Goal: Navigation & Orientation: Find specific page/section

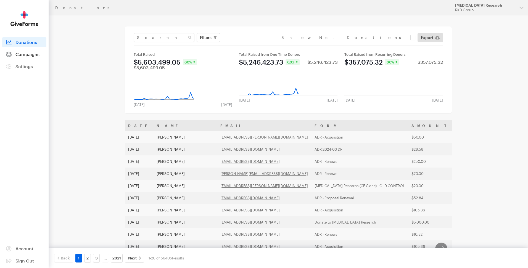
click at [28, 52] on span "Campaigns" at bounding box center [27, 54] width 24 height 5
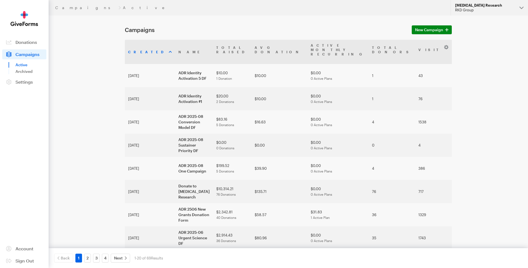
click at [489, 9] on div "RKD Group" at bounding box center [485, 10] width 60 height 5
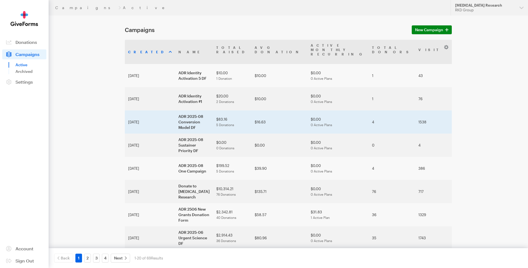
click at [175, 113] on td "ADR 2025-08 Conversion Model DF" at bounding box center [194, 121] width 38 height 23
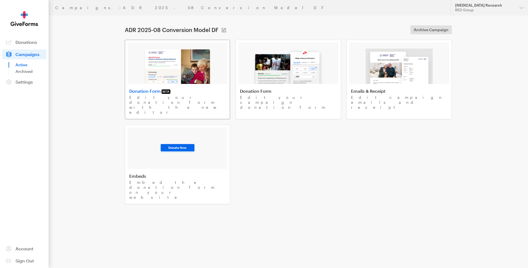
click at [173, 80] on img at bounding box center [178, 66] width 68 height 35
click at [25, 54] on span "Campaigns" at bounding box center [27, 54] width 24 height 5
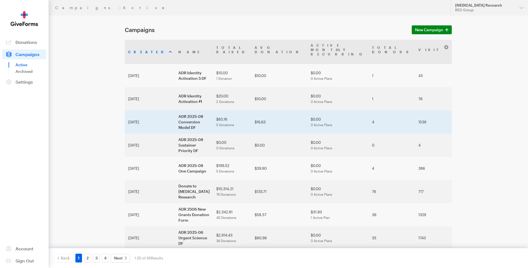
click at [486, 113] on td "2025-conversion-model" at bounding box center [504, 121] width 36 height 23
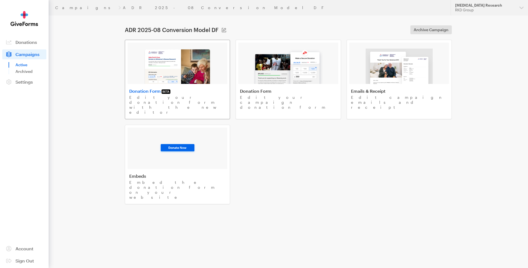
click at [185, 69] on img at bounding box center [178, 66] width 68 height 35
click at [20, 52] on span "Campaigns" at bounding box center [27, 54] width 24 height 5
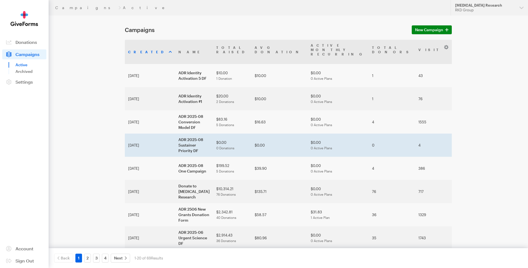
click at [175, 134] on td "ADR 2025-08 Sustainer Priority DF" at bounding box center [194, 145] width 38 height 23
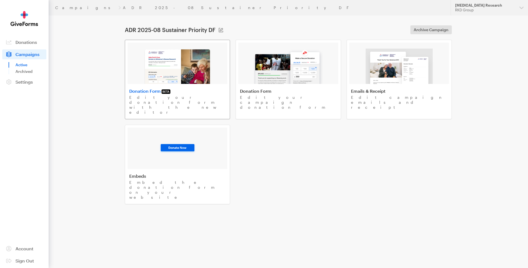
click at [181, 75] on img at bounding box center [178, 66] width 68 height 35
click at [28, 52] on span "Campaigns" at bounding box center [27, 54] width 24 height 5
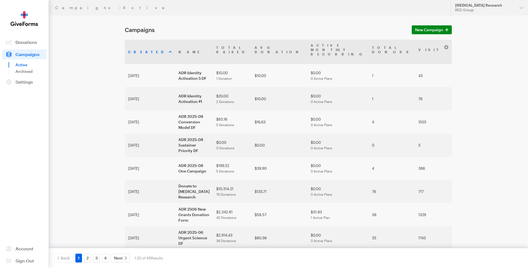
drag, startPoint x: 479, startPoint y: 119, endPoint x: 474, endPoint y: 119, distance: 5.5
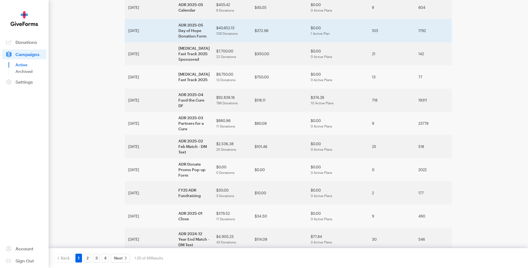
scroll to position [51, 0]
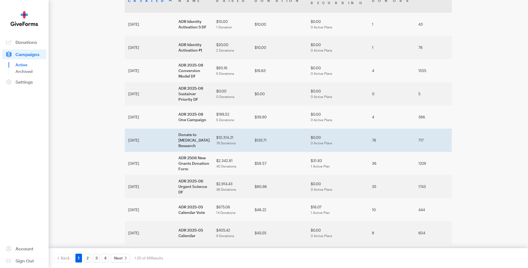
click at [175, 133] on td "Donate to Alzheimer's Disease Research" at bounding box center [194, 140] width 38 height 23
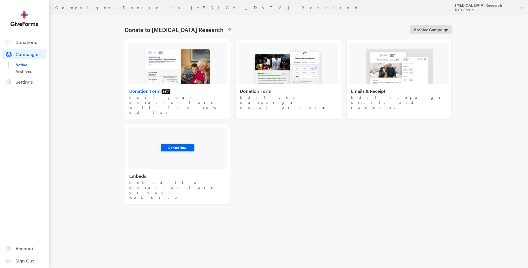
click at [166, 68] on img at bounding box center [178, 66] width 68 height 35
click at [25, 57] on span "Campaigns" at bounding box center [27, 54] width 24 height 5
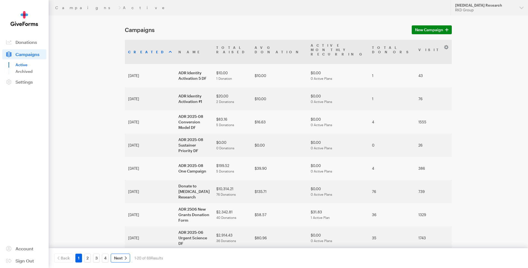
click at [120, 260] on span "Next" at bounding box center [118, 258] width 9 height 7
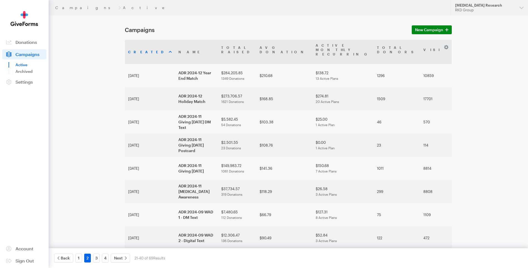
click at [120, 260] on span "Next" at bounding box center [118, 258] width 9 height 7
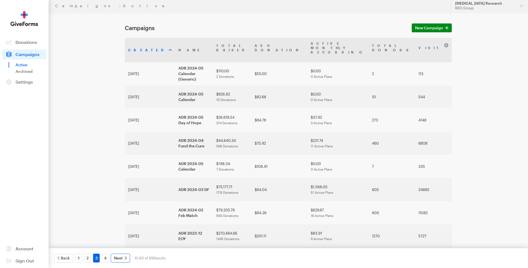
click at [120, 260] on span "Next" at bounding box center [118, 258] width 9 height 7
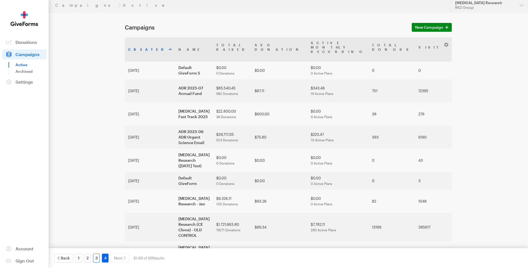
scroll to position [1, 0]
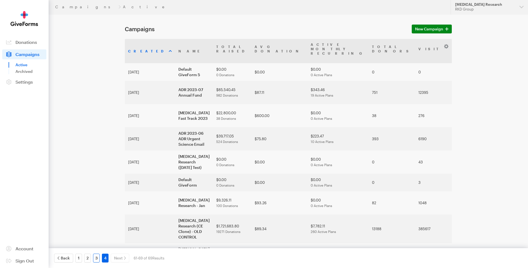
click at [96, 256] on link "3" at bounding box center [96, 258] width 7 height 9
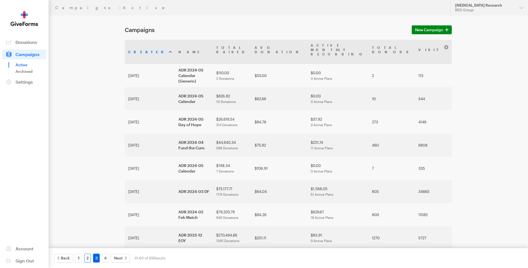
click at [88, 260] on link "2" at bounding box center [87, 258] width 7 height 9
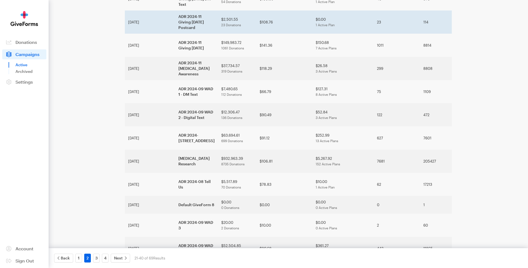
scroll to position [119, 0]
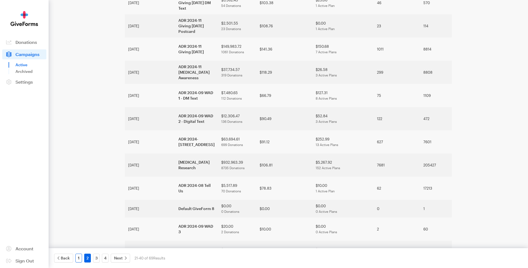
click at [79, 259] on link "1" at bounding box center [78, 258] width 7 height 9
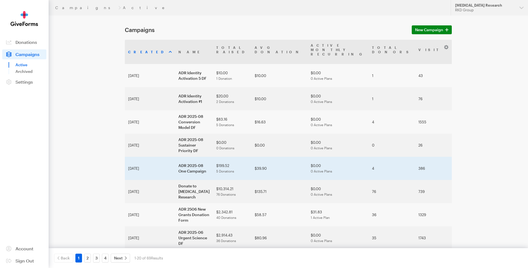
click at [175, 157] on td "ADR 2025-08 One Campaign" at bounding box center [194, 168] width 38 height 23
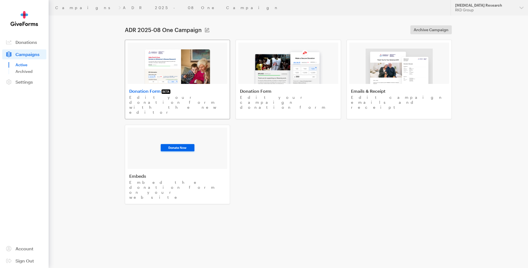
click at [184, 86] on link "Donation Form BETA Edit your donation form with the new editor" at bounding box center [177, 79] width 105 height 79
click at [25, 55] on span "Campaigns" at bounding box center [27, 54] width 24 height 5
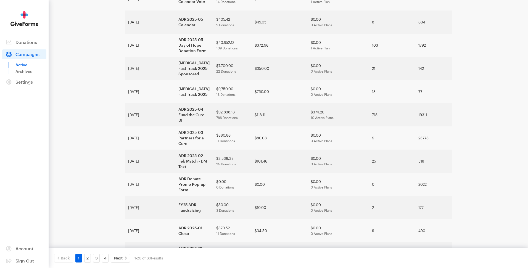
scroll to position [264, 0]
click at [88, 259] on link "2" at bounding box center [87, 258] width 7 height 9
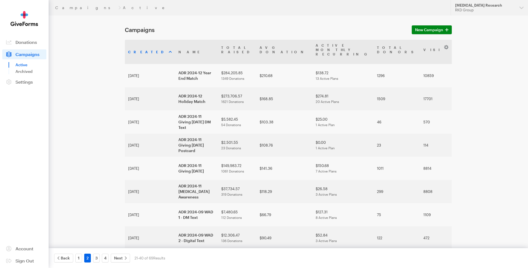
scroll to position [189, 0]
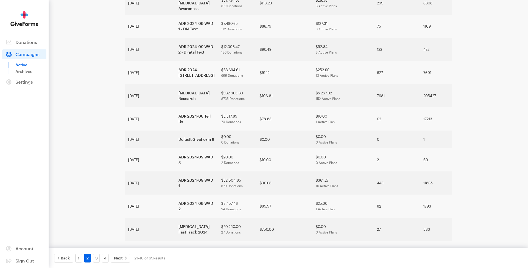
click at [107, 173] on main "Campaigns New Campaign Created Name Total Raised Avg Donation Active Monthly Re…" at bounding box center [263, 96] width 397 height 538
